Goal: Task Accomplishment & Management: Complete application form

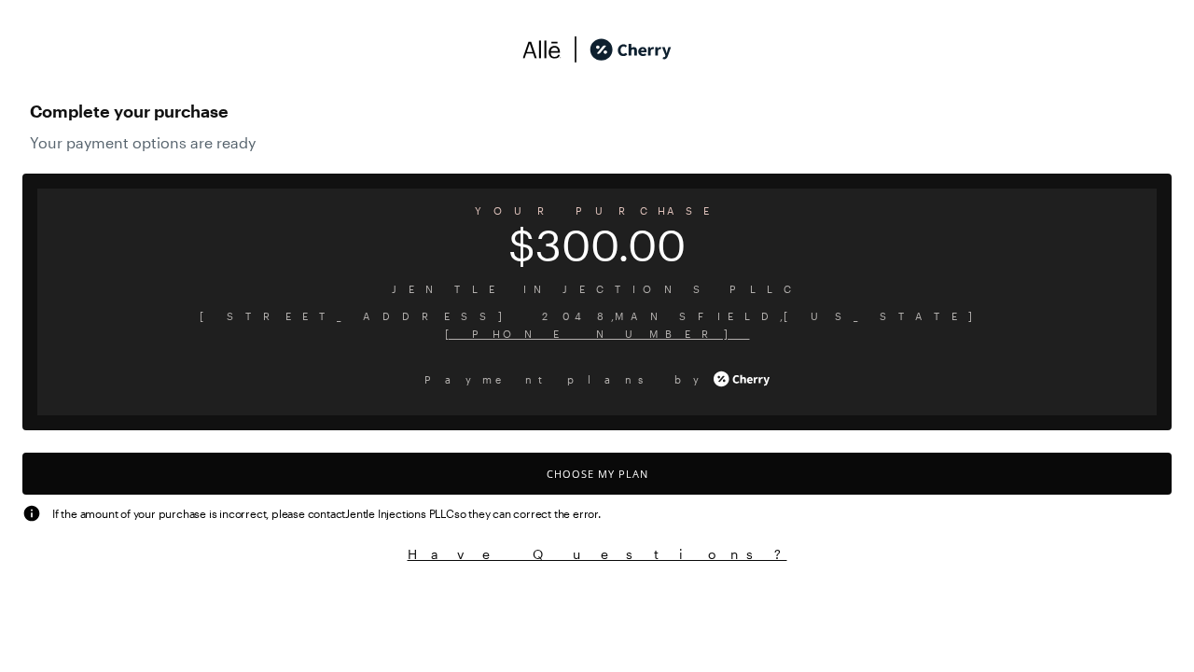
click at [597, 473] on button "Choose My Plan" at bounding box center [596, 473] width 1149 height 42
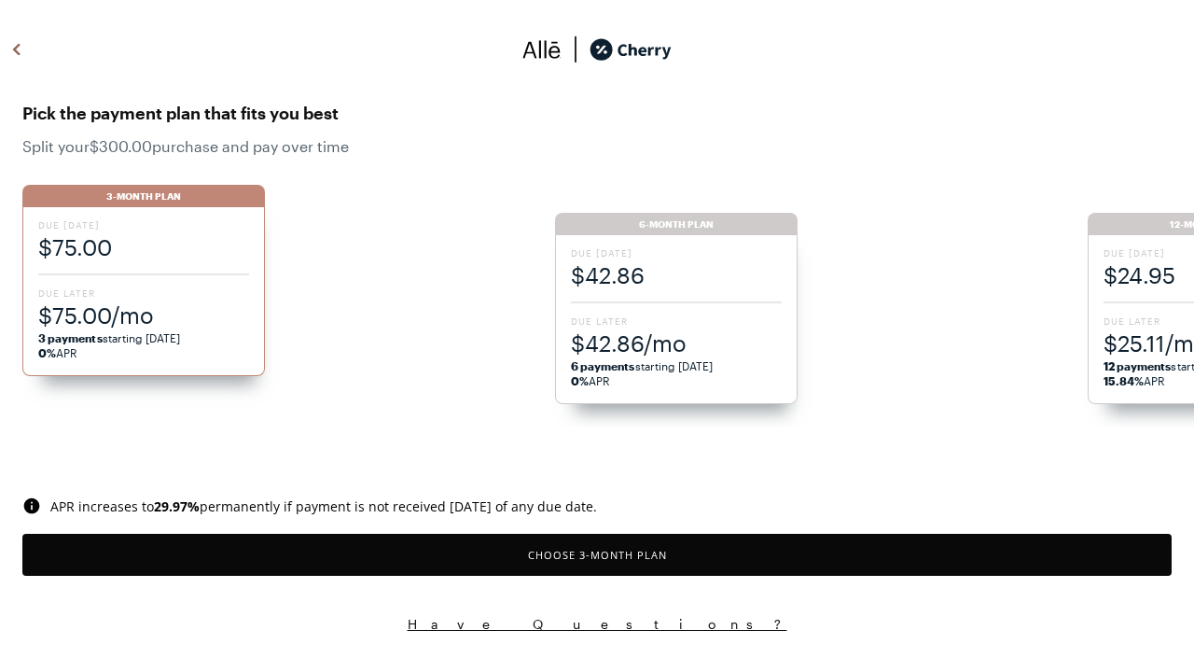
click at [597, 554] on button "Choose 3 -Month Plan" at bounding box center [596, 555] width 1149 height 42
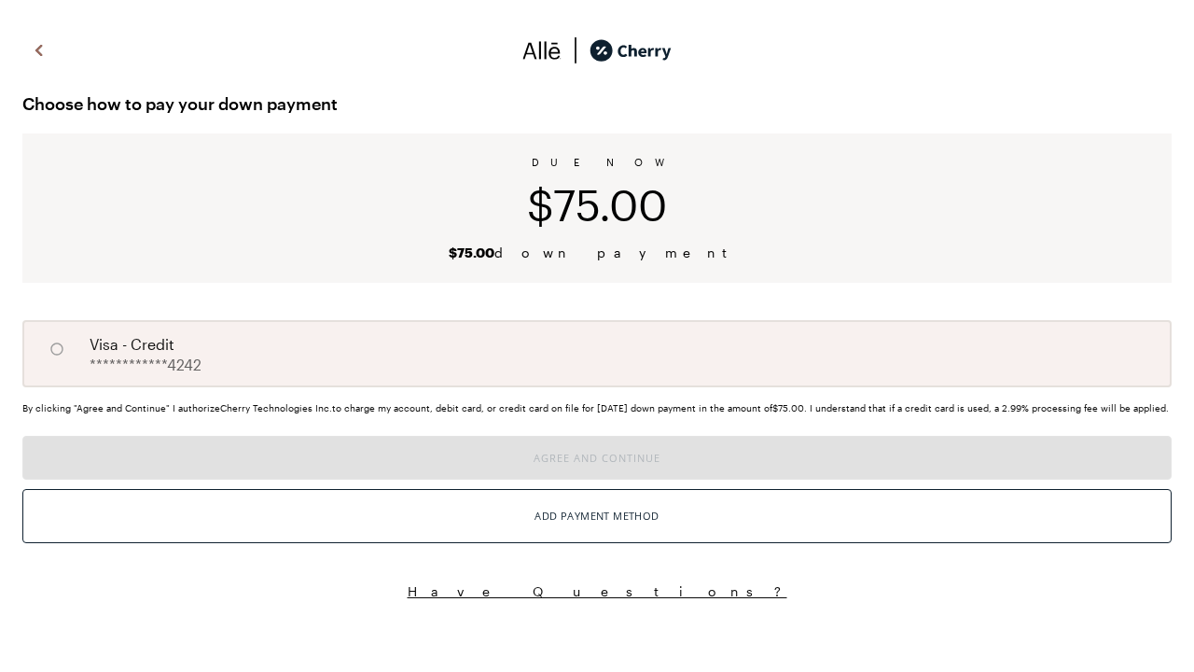
click at [57, 349] on input "A" at bounding box center [57, 349] width 32 height 32
radio input "true"
click at [597, 479] on button "Agree and Continue" at bounding box center [596, 458] width 1149 height 44
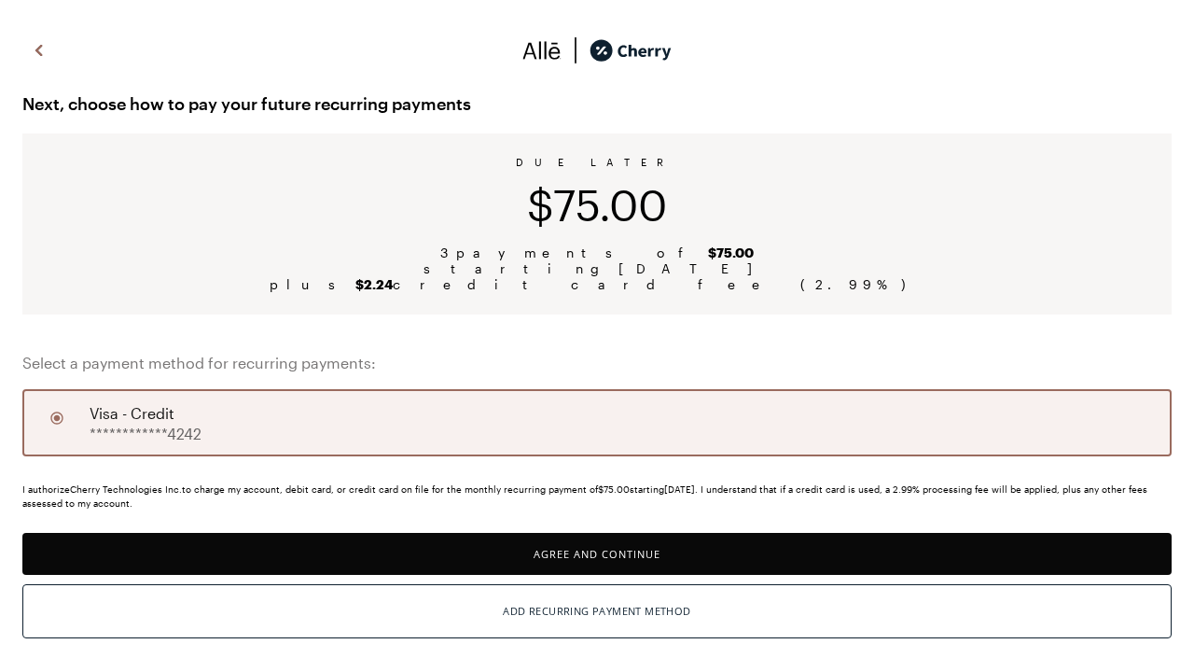
click at [597, 553] on button "Agree and Continue" at bounding box center [596, 554] width 1149 height 42
